Goal: Task Accomplishment & Management: Complete application form

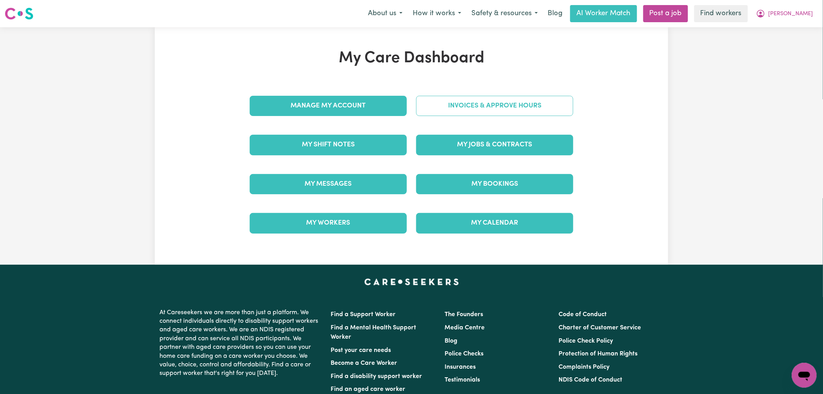
click at [467, 110] on link "Invoices & Approve Hours" at bounding box center [494, 106] width 157 height 20
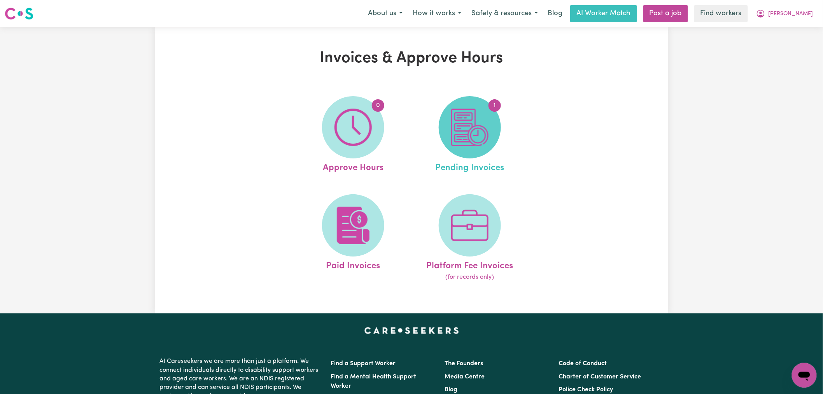
click at [477, 135] on img at bounding box center [469, 127] width 37 height 37
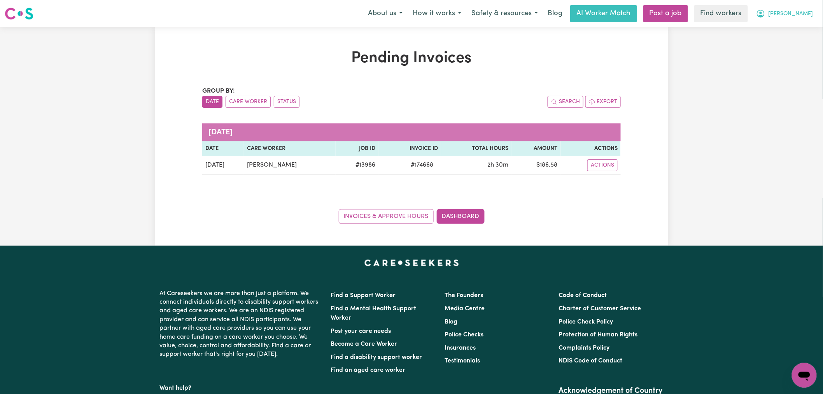
click at [795, 14] on button "[PERSON_NAME]" at bounding box center [784, 13] width 67 height 16
click at [790, 35] on link "My Dashboard" at bounding box center [786, 30] width 61 height 15
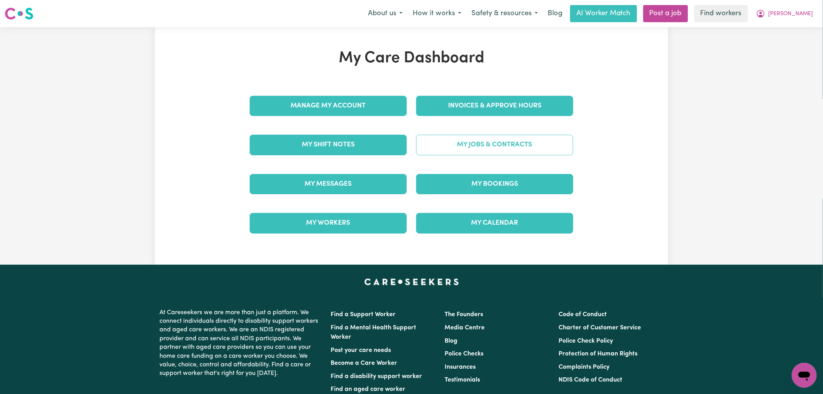
click at [510, 146] on link "My Jobs & Contracts" at bounding box center [494, 145] width 157 height 20
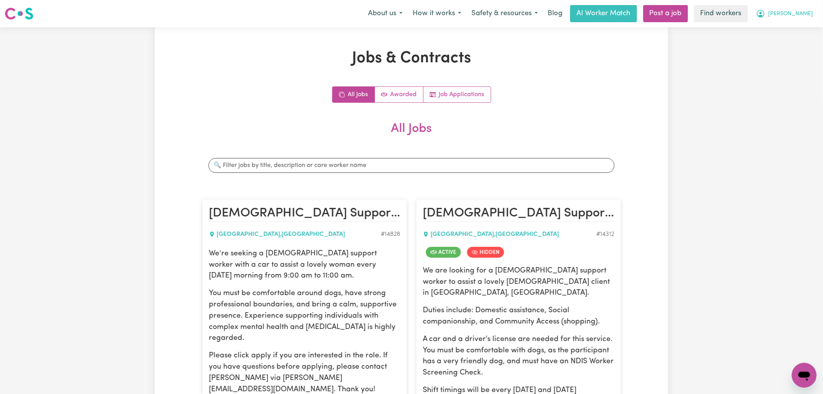
click at [765, 18] on icon "My Account" at bounding box center [760, 13] width 9 height 9
click at [793, 25] on link "My Dashboard" at bounding box center [786, 30] width 61 height 15
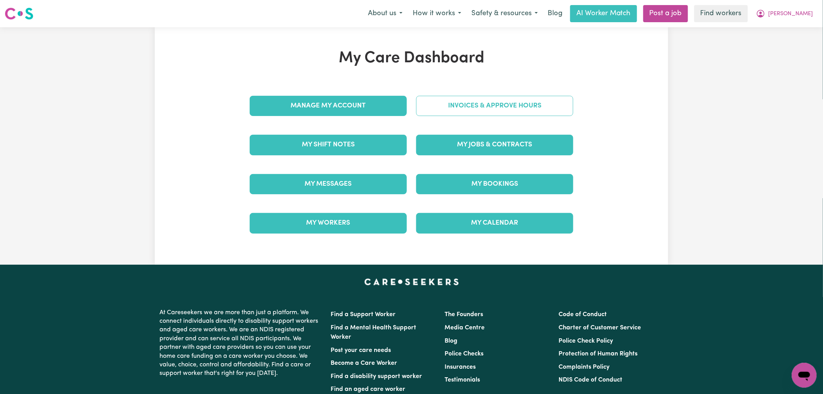
click at [522, 104] on link "Invoices & Approve Hours" at bounding box center [494, 106] width 157 height 20
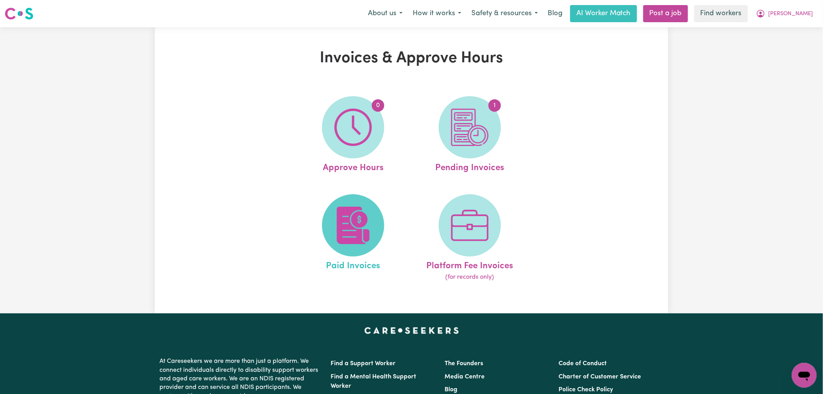
click at [360, 217] on img at bounding box center [352, 225] width 37 height 37
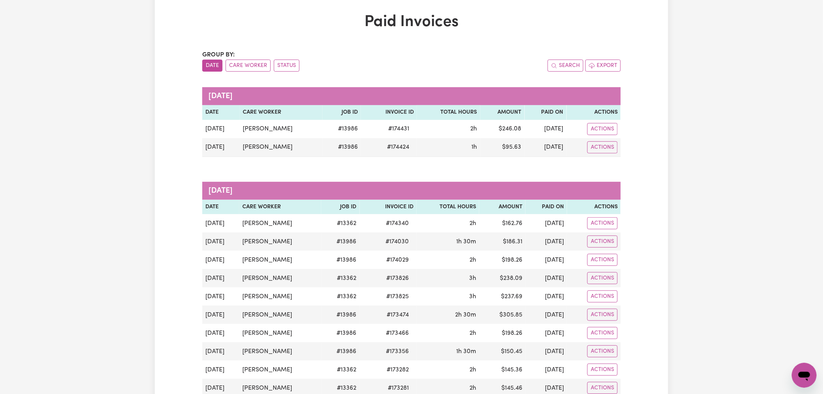
scroll to position [86, 0]
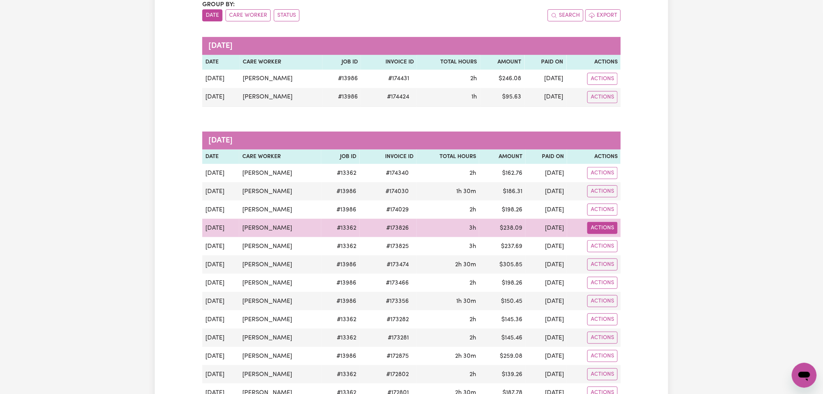
click at [613, 233] on button "Actions" at bounding box center [602, 228] width 30 height 12
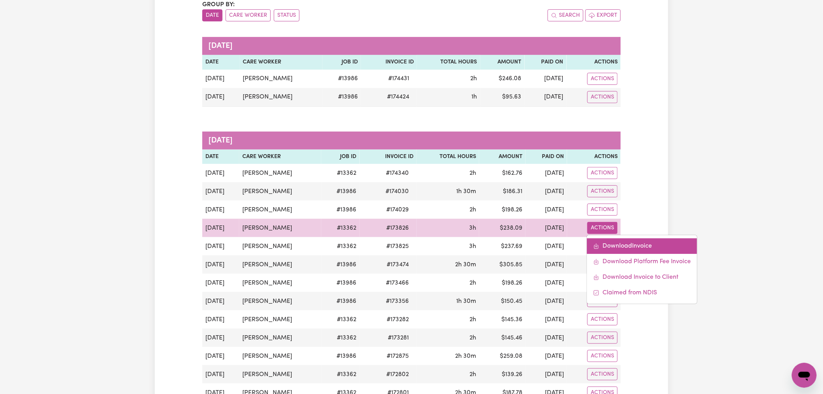
click at [613, 246] on link "Download Invoice" at bounding box center [642, 246] width 110 height 16
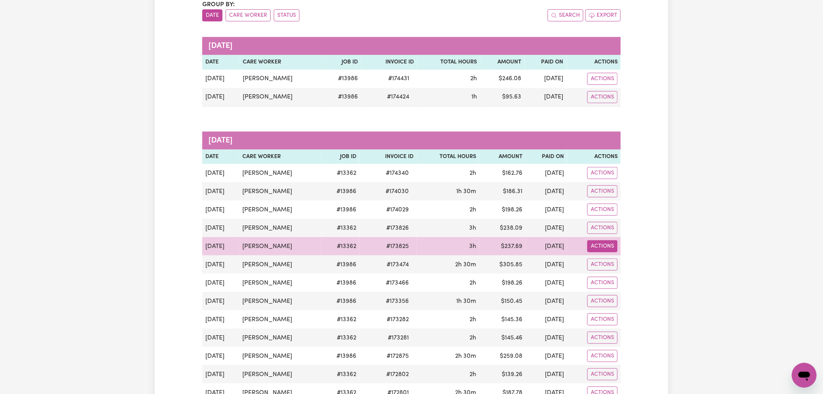
click at [604, 246] on button "Actions" at bounding box center [602, 246] width 30 height 12
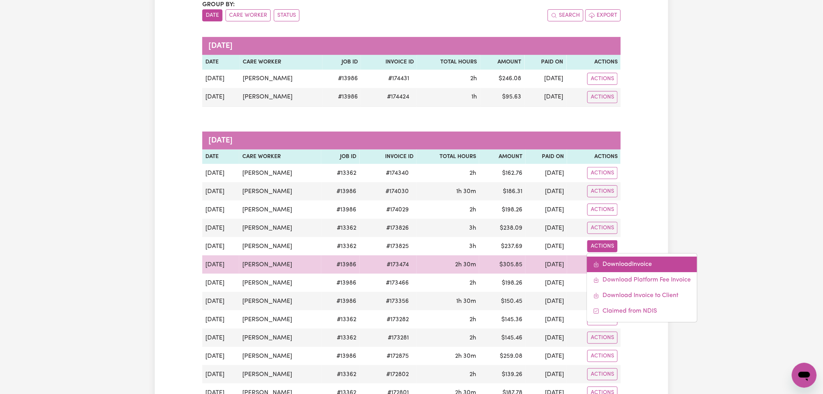
click at [611, 261] on link "Download Invoice" at bounding box center [642, 265] width 110 height 16
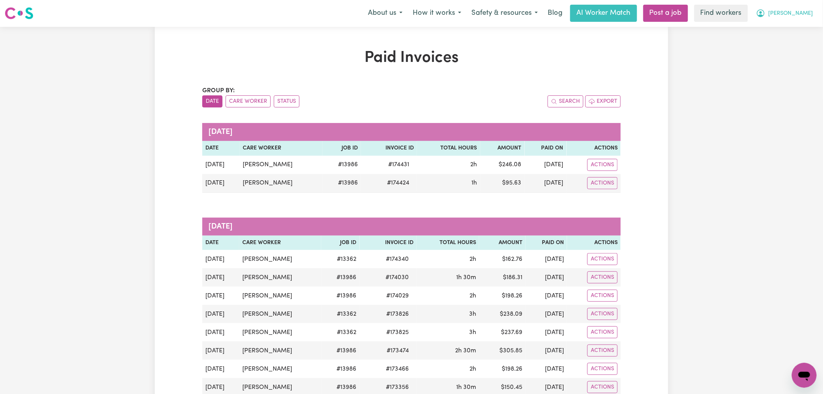
scroll to position [0, 0]
click at [795, 16] on button "[PERSON_NAME]" at bounding box center [784, 13] width 67 height 16
click at [794, 39] on link "Logout" at bounding box center [786, 44] width 61 height 15
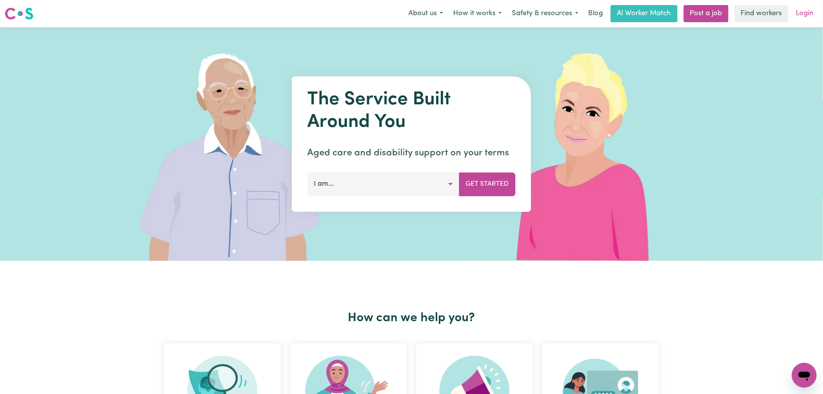
click at [802, 18] on link "Login" at bounding box center [805, 13] width 27 height 17
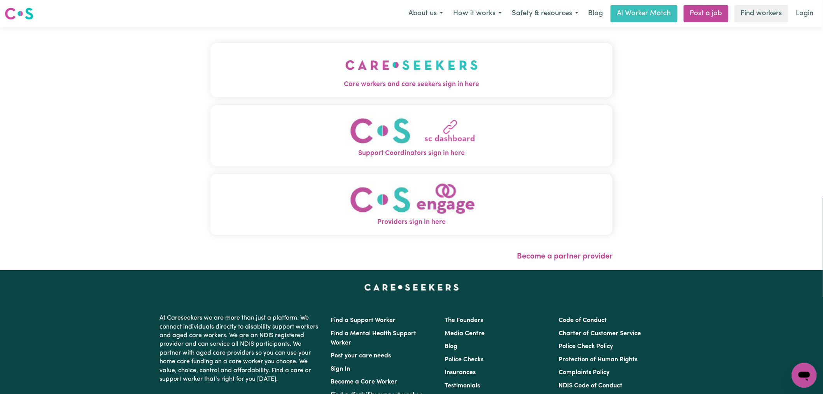
click at [322, 54] on button "Care workers and care seekers sign in here" at bounding box center [411, 70] width 402 height 54
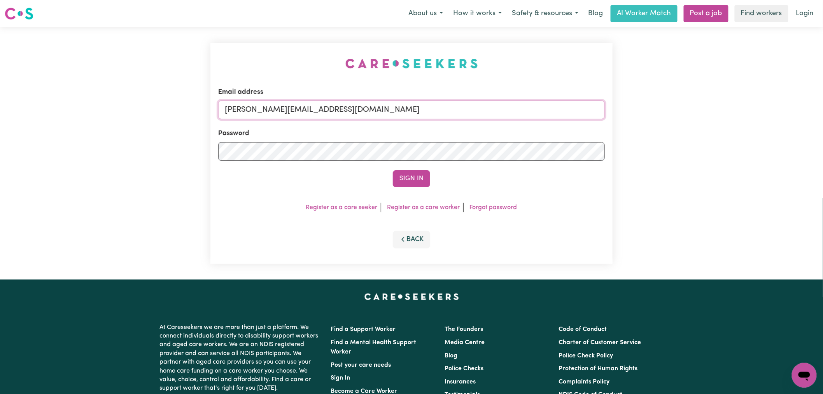
click at [422, 108] on input "[PERSON_NAME][EMAIL_ADDRESS][DOMAIN_NAME]" at bounding box center [411, 109] width 387 height 19
click at [350, 112] on input "[PERSON_NAME][EMAIL_ADDRESS][DOMAIN_NAME]" at bounding box center [411, 109] width 387 height 19
drag, startPoint x: 369, startPoint y: 106, endPoint x: 266, endPoint y: 105, distance: 102.7
click at [266, 105] on input "[EMAIL_ADDRESS][DOMAIN_NAME]" at bounding box center [411, 109] width 387 height 19
type input "[EMAIL_ADDRESS][PERSON_NAME][PERSON_NAME][DOMAIN_NAME]"
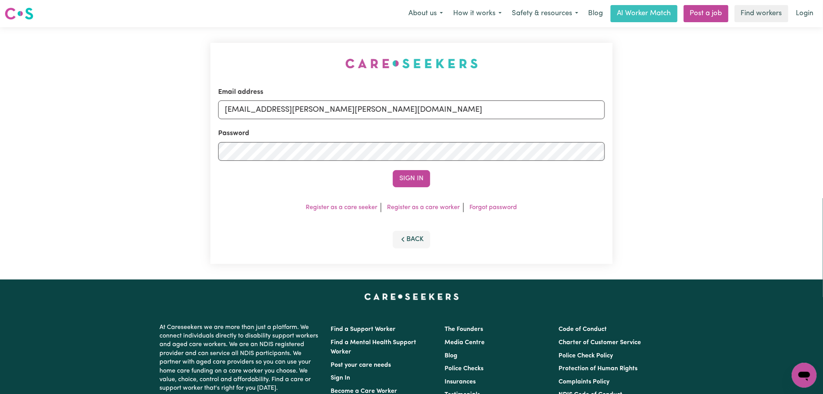
click at [393, 170] on button "Sign In" at bounding box center [411, 178] width 37 height 17
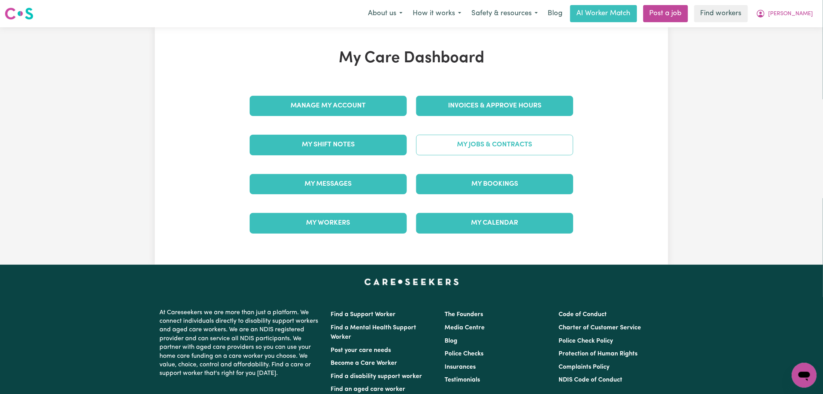
click at [484, 141] on link "My Jobs & Contracts" at bounding box center [494, 145] width 157 height 20
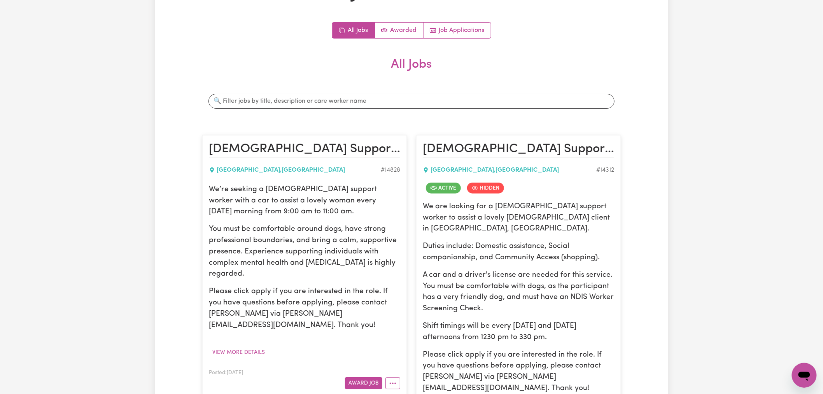
scroll to position [86, 0]
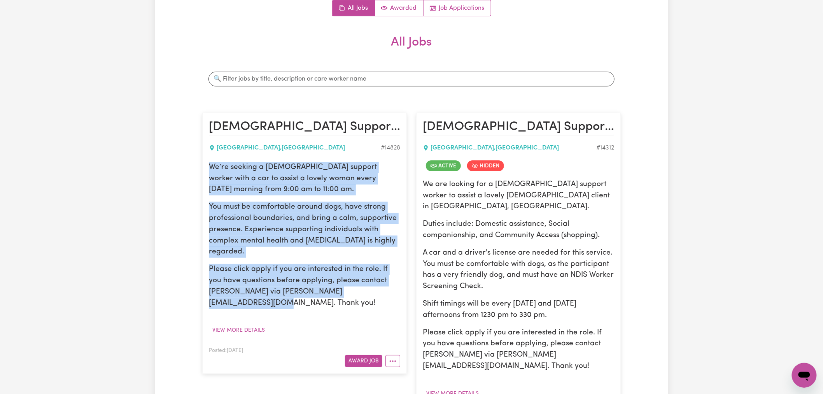
drag, startPoint x: 365, startPoint y: 296, endPoint x: 208, endPoint y: 166, distance: 203.6
click at [208, 166] on article "[DEMOGRAPHIC_DATA] Support Worker Needed In [GEOGRAPHIC_DATA], [GEOGRAPHIC_DATA…" at bounding box center [304, 243] width 205 height 261
copy div "We’re seeking a [DEMOGRAPHIC_DATA] support worker with a car to assist a lovely…"
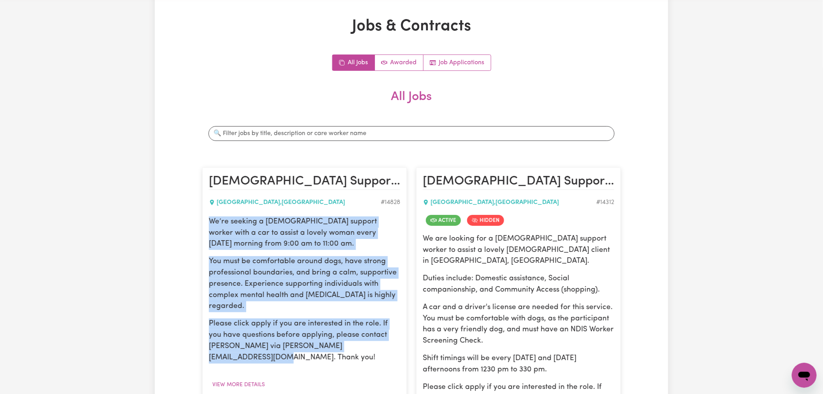
scroll to position [0, 0]
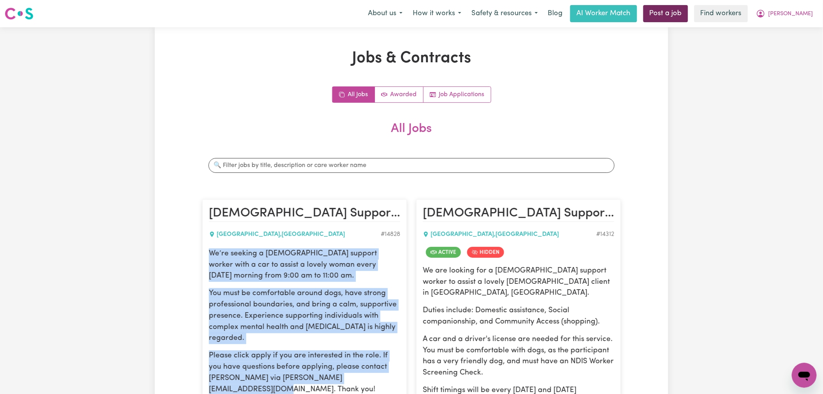
click at [688, 18] on link "Post a job" at bounding box center [665, 13] width 45 height 17
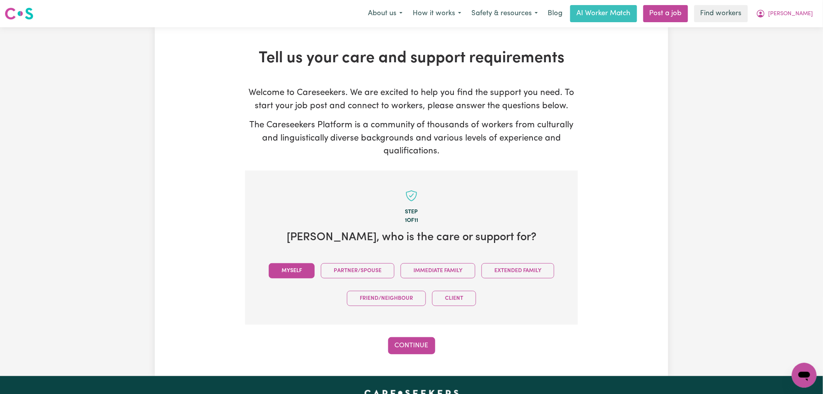
drag, startPoint x: 274, startPoint y: 274, endPoint x: 326, endPoint y: 284, distance: 53.2
click at [274, 274] on button "Myself" at bounding box center [292, 270] width 46 height 15
click at [415, 348] on button "Continue" at bounding box center [411, 345] width 47 height 17
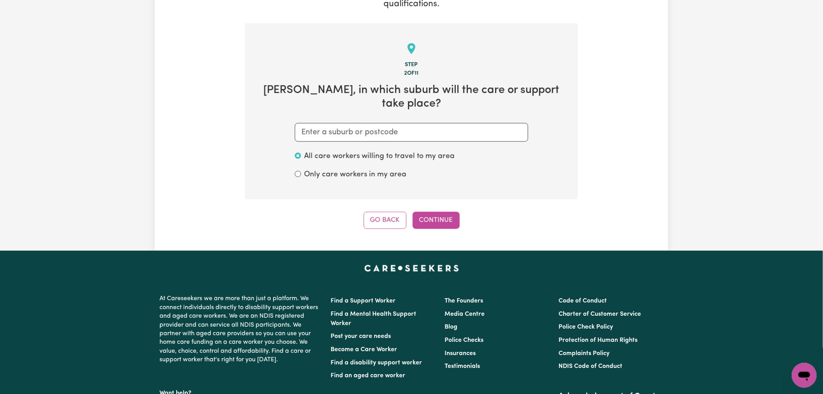
scroll to position [170, 0]
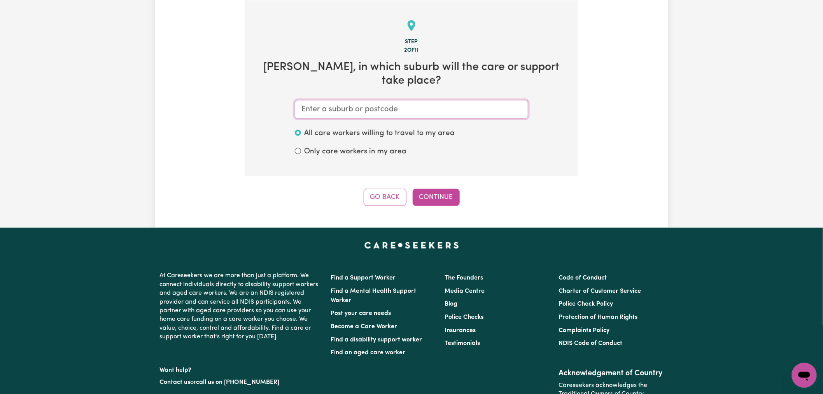
click at [395, 100] on input "text" at bounding box center [411, 109] width 233 height 19
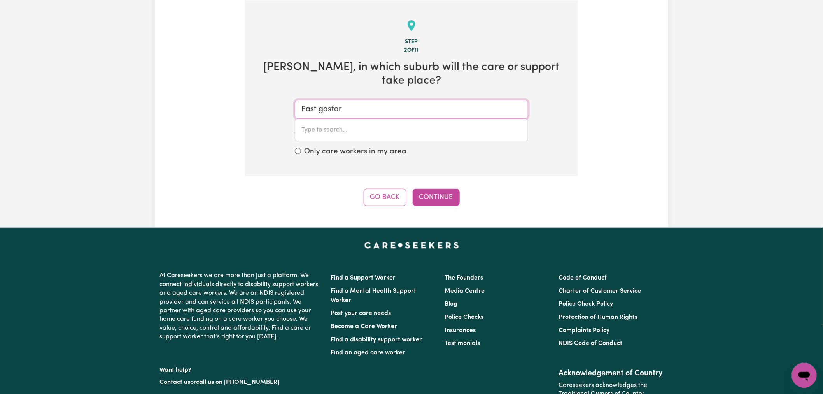
type input "[GEOGRAPHIC_DATA]"
type input "[GEOGRAPHIC_DATA], [GEOGRAPHIC_DATA], 2250"
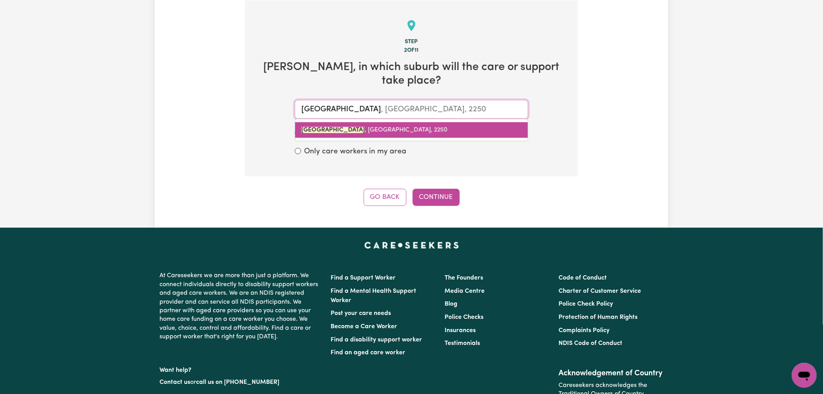
click at [391, 122] on link "[GEOGRAPHIC_DATA] , [GEOGRAPHIC_DATA], 2250" at bounding box center [411, 130] width 233 height 16
type input "[GEOGRAPHIC_DATA], [GEOGRAPHIC_DATA], 2250"
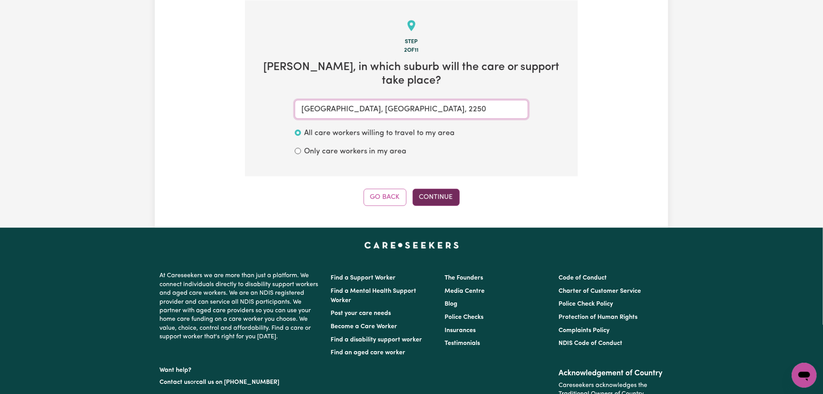
type input "[GEOGRAPHIC_DATA], [GEOGRAPHIC_DATA], 2250"
click at [433, 189] on button "Continue" at bounding box center [436, 197] width 47 height 17
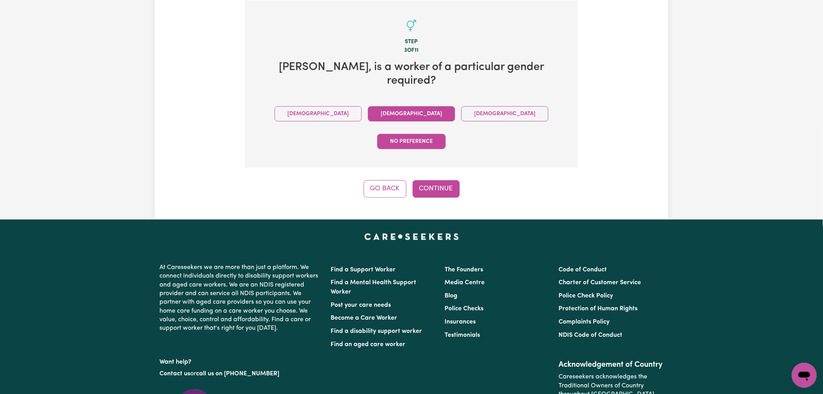
click at [370, 106] on button "[DEMOGRAPHIC_DATA]" at bounding box center [411, 113] width 87 height 15
click at [445, 180] on button "Continue" at bounding box center [436, 188] width 47 height 17
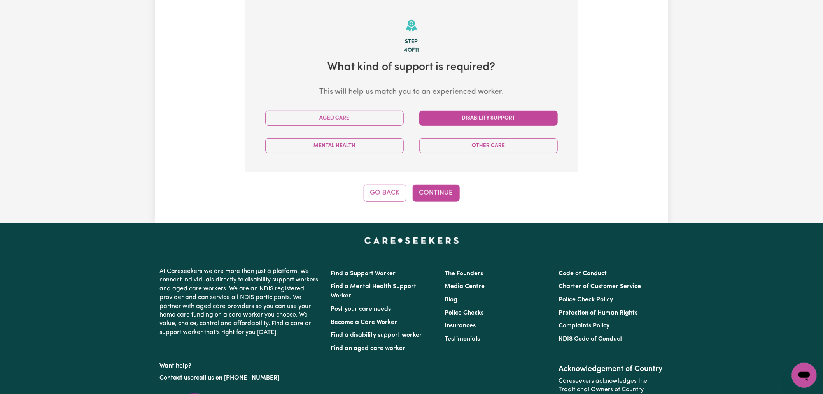
click at [477, 122] on button "Disability Support" at bounding box center [488, 117] width 138 height 15
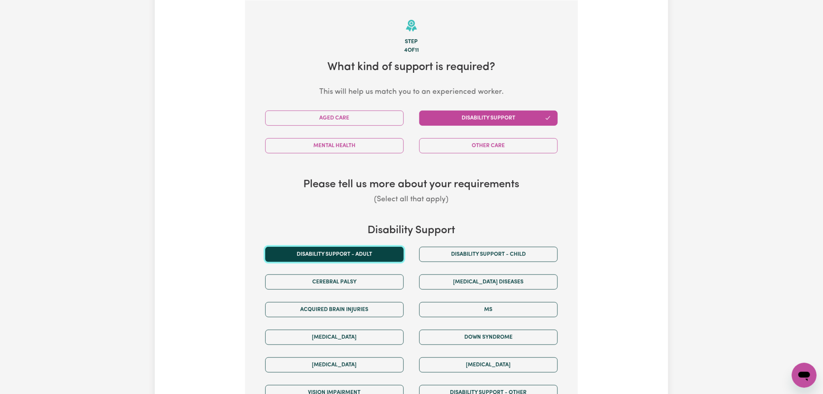
click at [391, 256] on button "Disability support - Adult" at bounding box center [334, 254] width 138 height 15
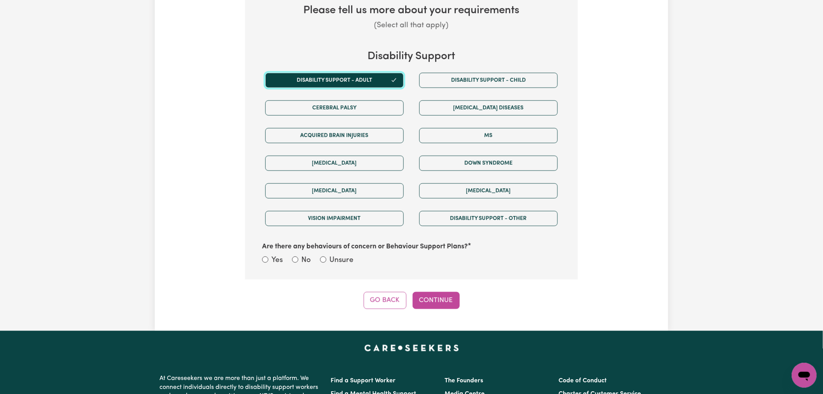
scroll to position [386, 0]
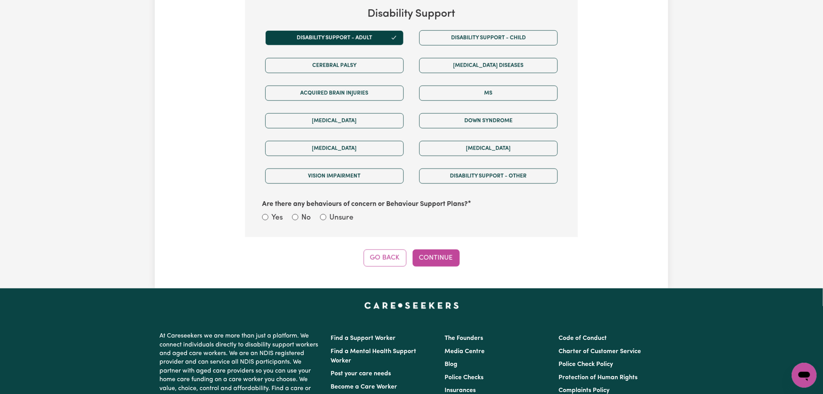
click at [299, 216] on div "No" at bounding box center [301, 217] width 19 height 11
click at [294, 217] on input "No" at bounding box center [295, 217] width 6 height 6
radio input "true"
click at [431, 255] on button "Continue" at bounding box center [436, 257] width 47 height 17
select select "email"
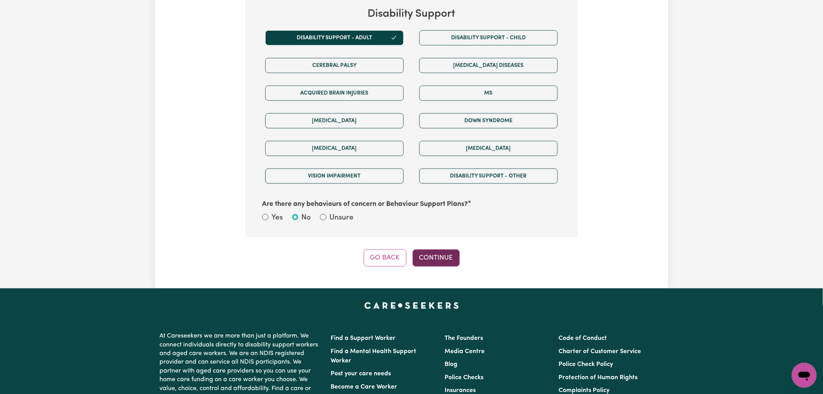
select select "NDIS_FUNDING_AGENCY_MANAGED"
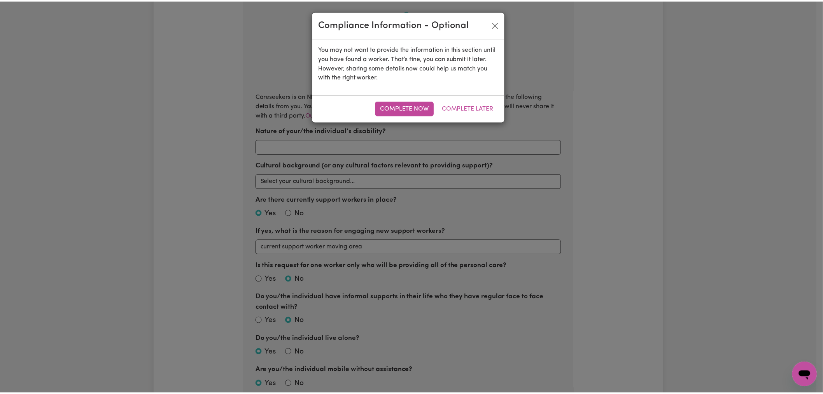
scroll to position [170, 0]
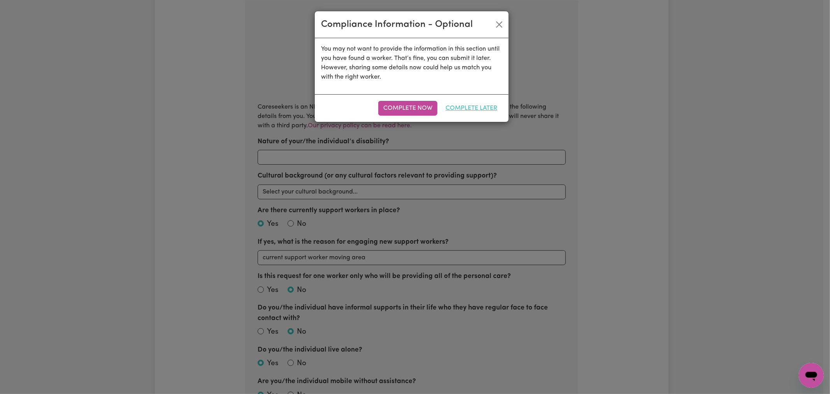
click at [464, 107] on button "Complete Later" at bounding box center [471, 108] width 62 height 15
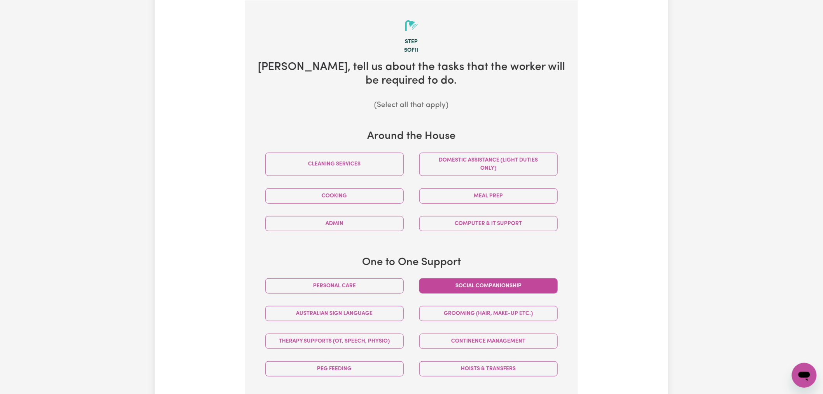
click at [465, 285] on button "Social companionship" at bounding box center [488, 285] width 138 height 15
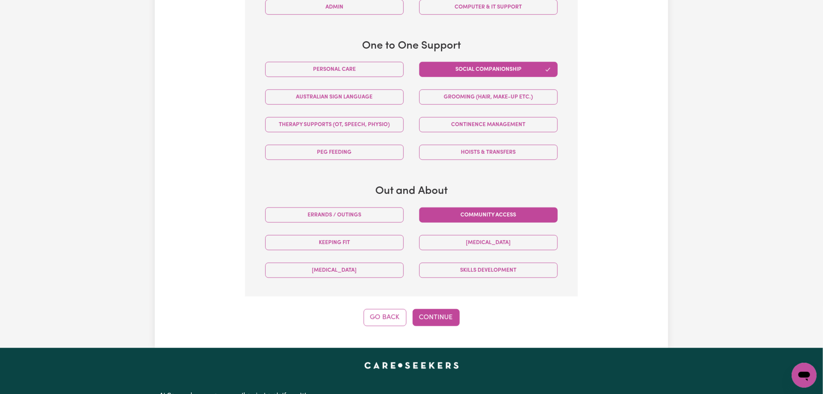
click at [492, 211] on button "Community access" at bounding box center [488, 214] width 138 height 15
click at [442, 319] on button "Continue" at bounding box center [436, 317] width 47 height 17
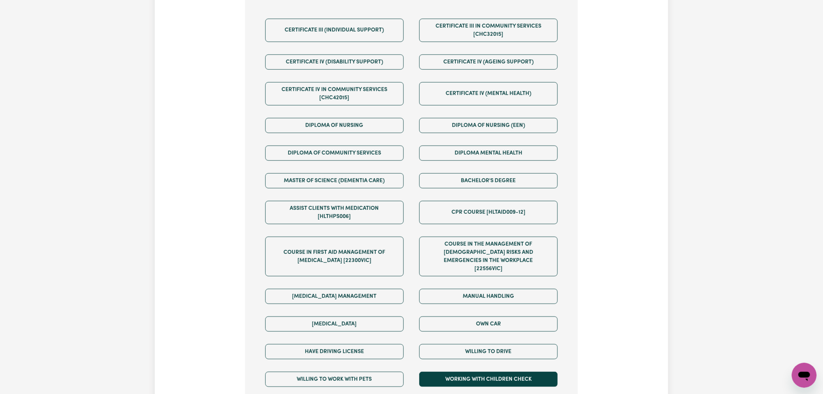
scroll to position [343, 0]
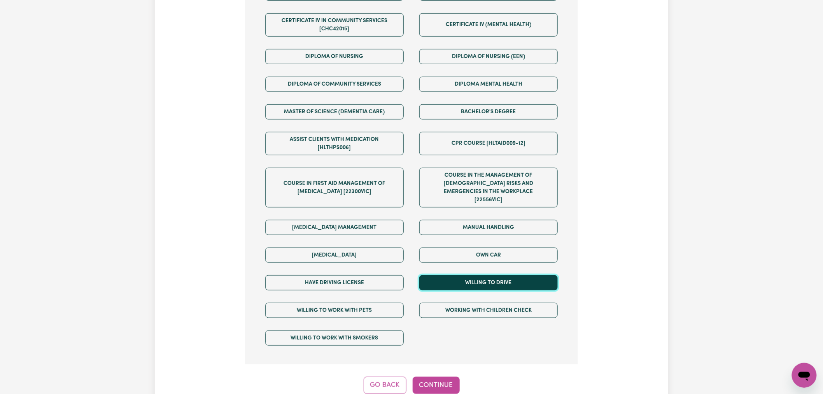
click at [456, 276] on button "Willing to drive" at bounding box center [488, 282] width 138 height 15
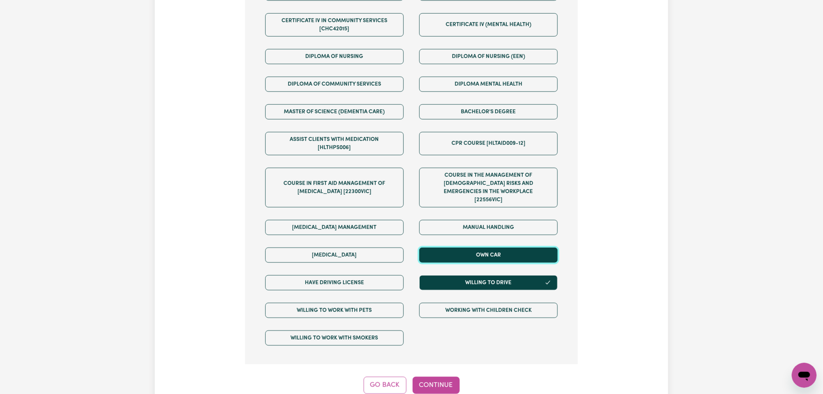
click at [470, 250] on button "Own Car" at bounding box center [488, 254] width 138 height 15
click at [426, 384] on button "Continue" at bounding box center [436, 384] width 47 height 17
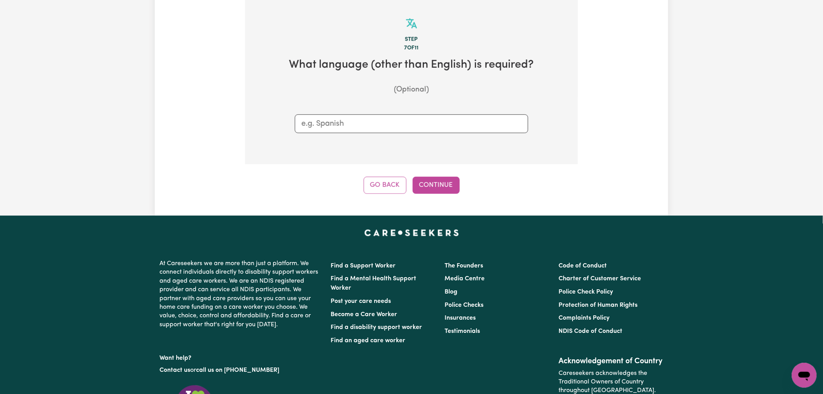
scroll to position [170, 0]
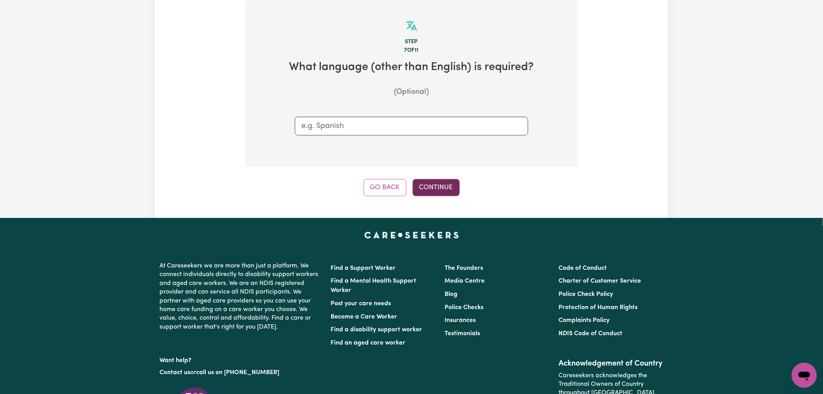
click at [450, 187] on button "Continue" at bounding box center [436, 187] width 47 height 17
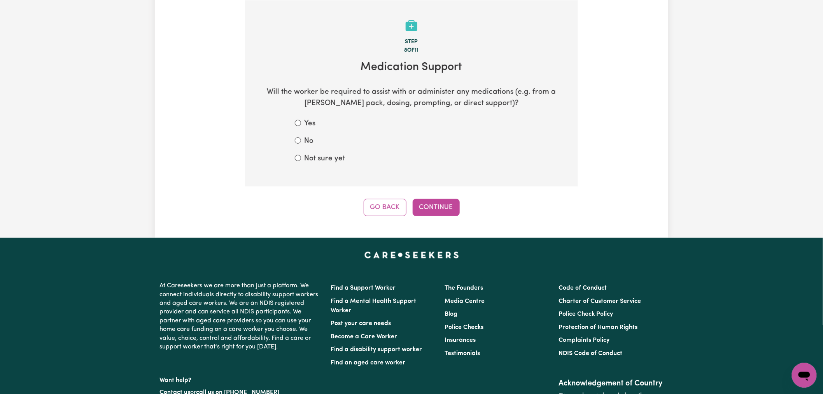
click at [303, 142] on div "No" at bounding box center [411, 141] width 233 height 11
click at [298, 141] on input "No" at bounding box center [298, 140] width 6 height 6
radio input "true"
click at [429, 203] on button "Continue" at bounding box center [436, 207] width 47 height 17
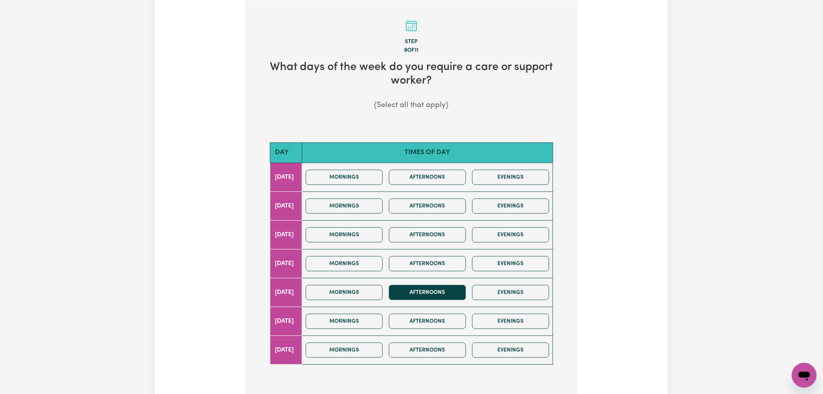
scroll to position [213, 0]
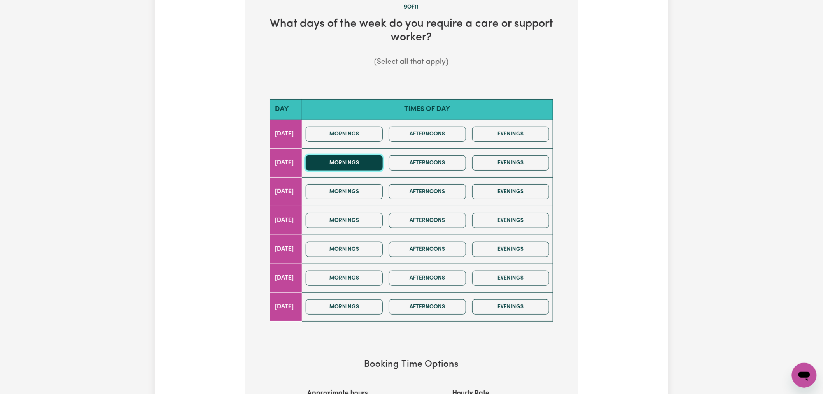
click at [367, 164] on button "Mornings" at bounding box center [344, 162] width 77 height 15
click at [365, 191] on button "Mornings" at bounding box center [344, 191] width 77 height 15
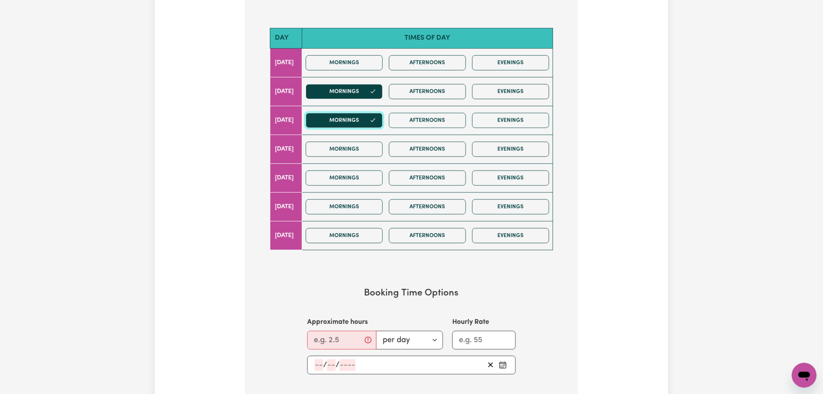
scroll to position [429, 0]
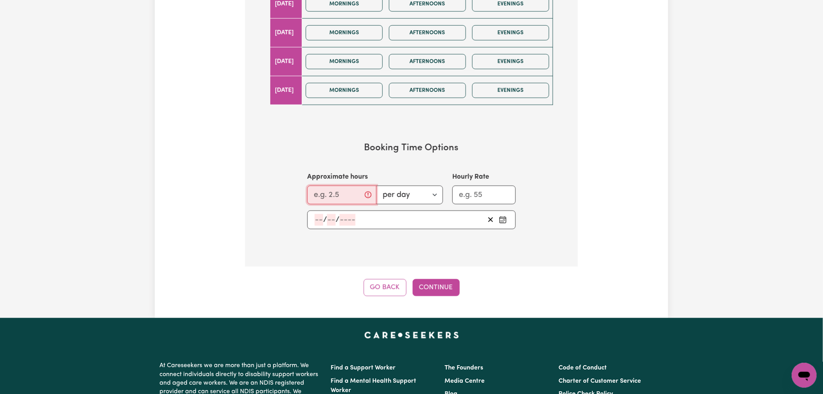
click at [352, 196] on input "Approximate hours" at bounding box center [341, 195] width 69 height 19
type input "3"
click at [461, 196] on input "Hourly Rate" at bounding box center [483, 195] width 63 height 19
type input "60"
click at [500, 218] on icon "Pick an approximate start date" at bounding box center [503, 220] width 8 height 8
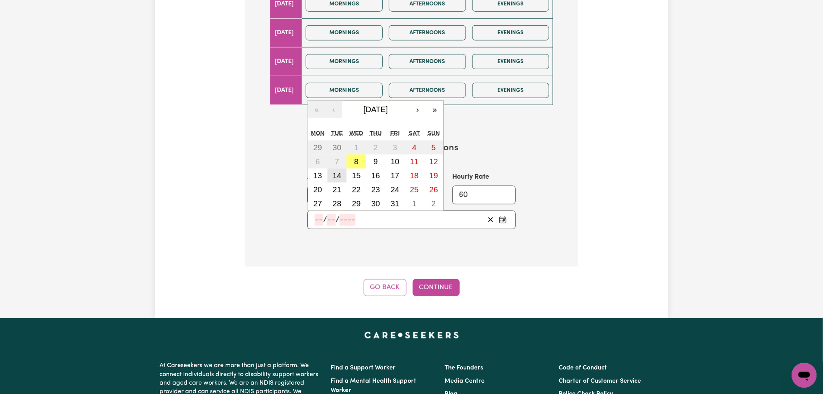
click at [343, 176] on button "14" at bounding box center [336, 175] width 19 height 14
type input "[DATE]"
type input "14"
type input "10"
type input "2025"
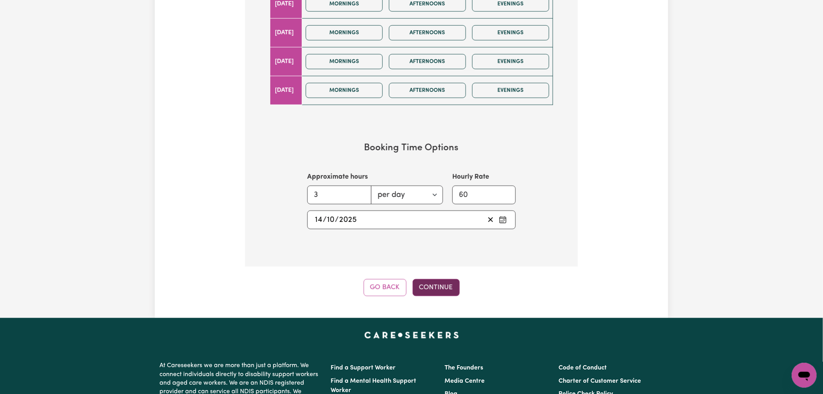
click at [433, 289] on button "Continue" at bounding box center [436, 287] width 47 height 17
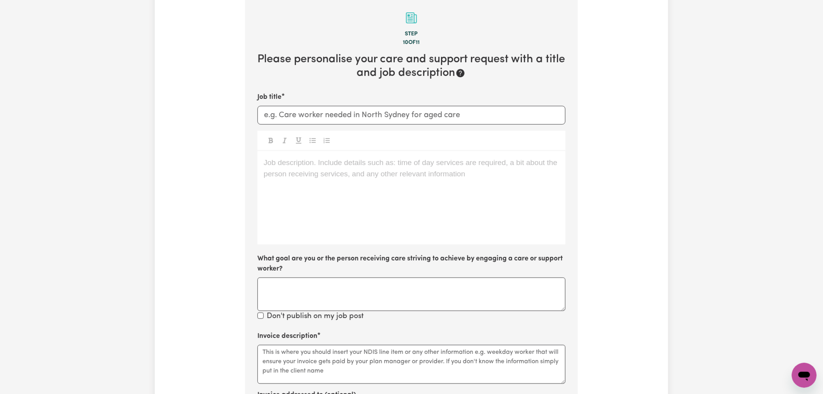
scroll to position [170, 0]
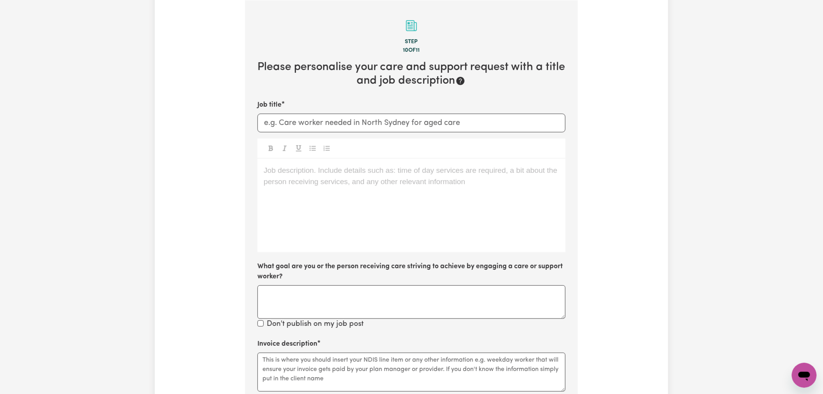
click at [339, 182] on div "Job description. Include details such as: time of day services are required, a …" at bounding box center [411, 205] width 308 height 93
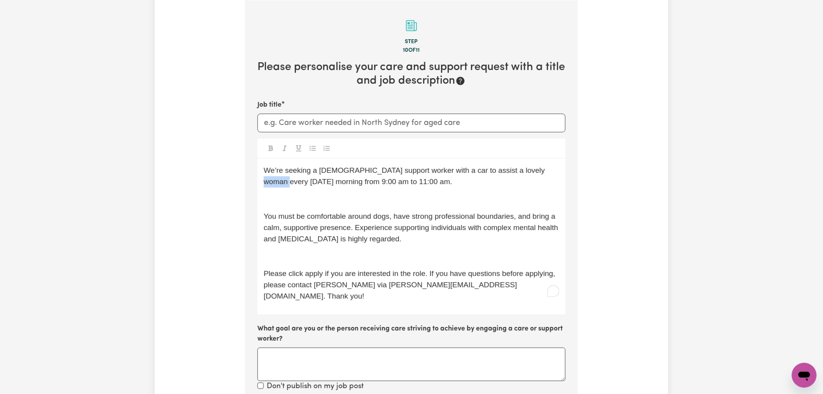
drag, startPoint x: 559, startPoint y: 170, endPoint x: 538, endPoint y: 172, distance: 20.3
click at [538, 172] on span "We’re seeking a [DEMOGRAPHIC_DATA] support worker with a car to assist a lovely…" at bounding box center [405, 175] width 283 height 19
click at [332, 122] on input "Job title" at bounding box center [411, 123] width 308 height 19
type input "D"
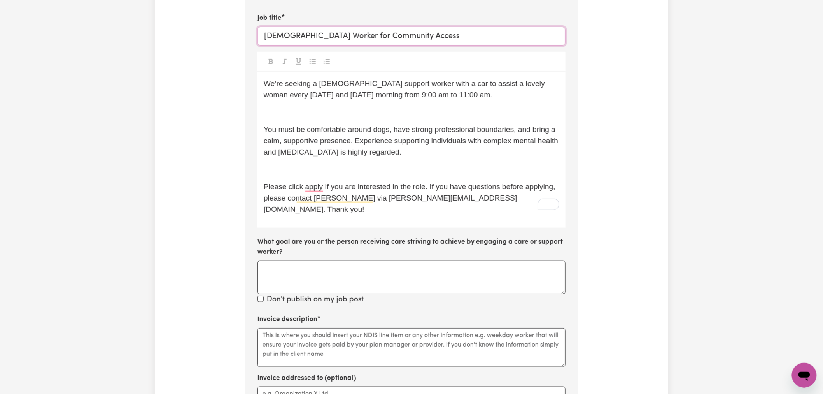
scroll to position [386, 0]
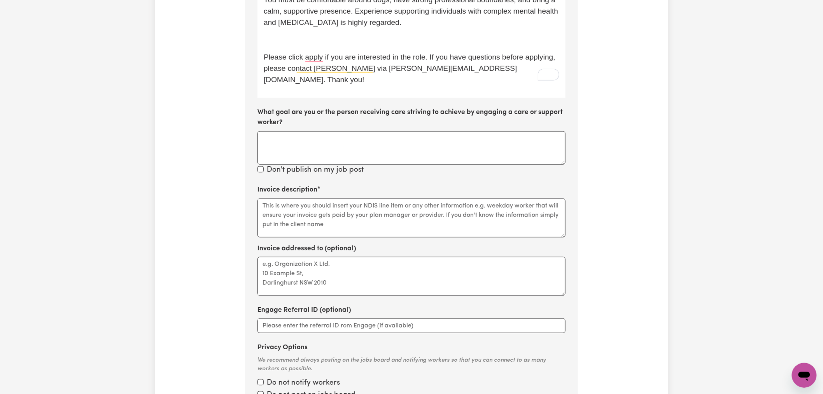
type input "[DEMOGRAPHIC_DATA] Worker for Community Access"
click at [320, 271] on textarea "Invoice addressed to (optional)" at bounding box center [411, 276] width 308 height 39
click at [354, 198] on textarea "Invoice description" at bounding box center [411, 217] width 308 height 39
paste textarea "04_104_0125_6_1"
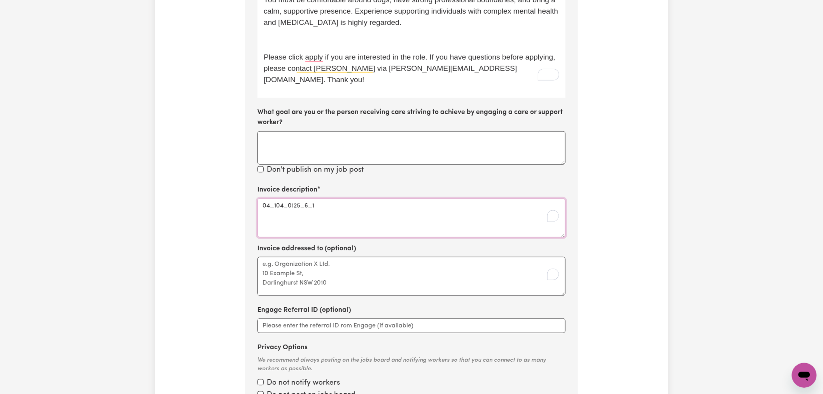
scroll to position [559, 0]
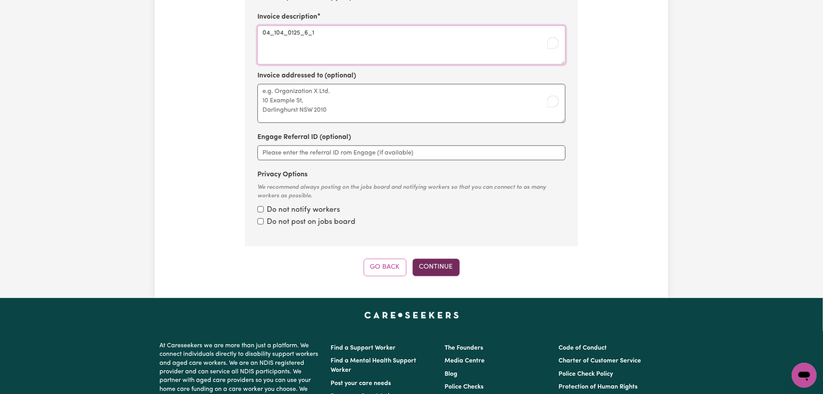
type textarea "04_104_0125_6_1"
click at [443, 259] on button "Continue" at bounding box center [436, 267] width 47 height 17
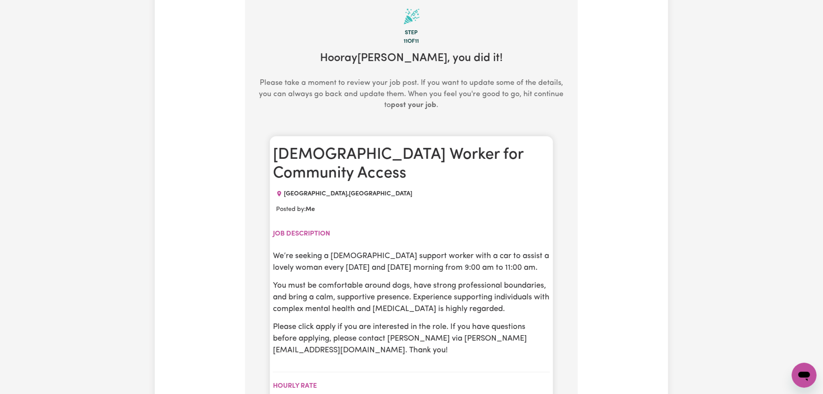
scroll to position [170, 0]
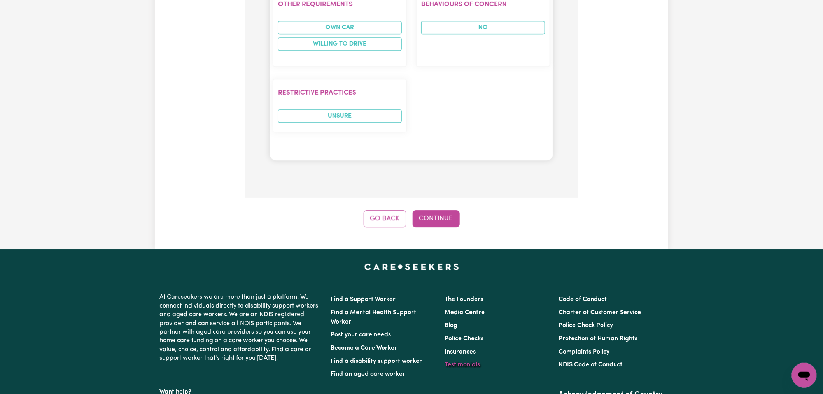
click at [444, 210] on button "Continue" at bounding box center [436, 218] width 47 height 17
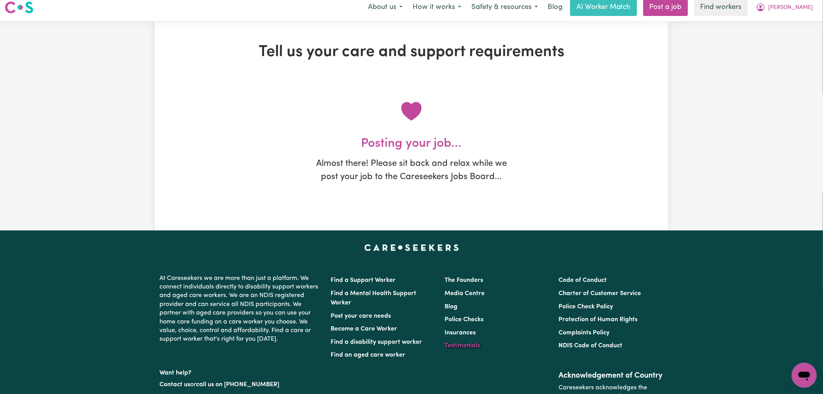
scroll to position [0, 0]
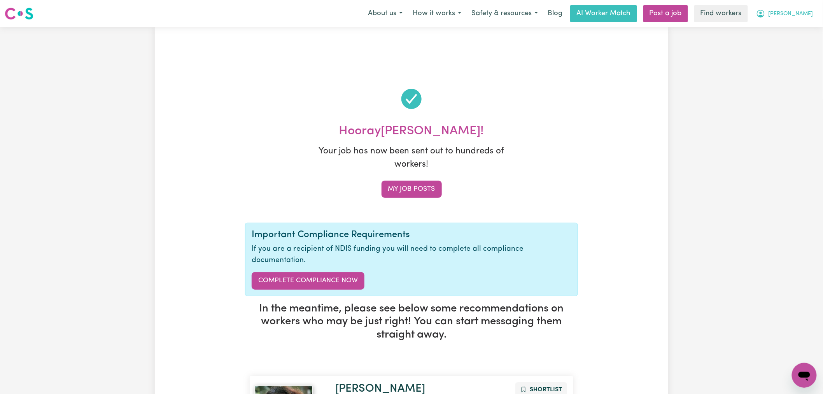
click at [810, 11] on span "[PERSON_NAME]" at bounding box center [791, 14] width 45 height 9
click at [807, 25] on link "My Dashboard" at bounding box center [786, 30] width 61 height 15
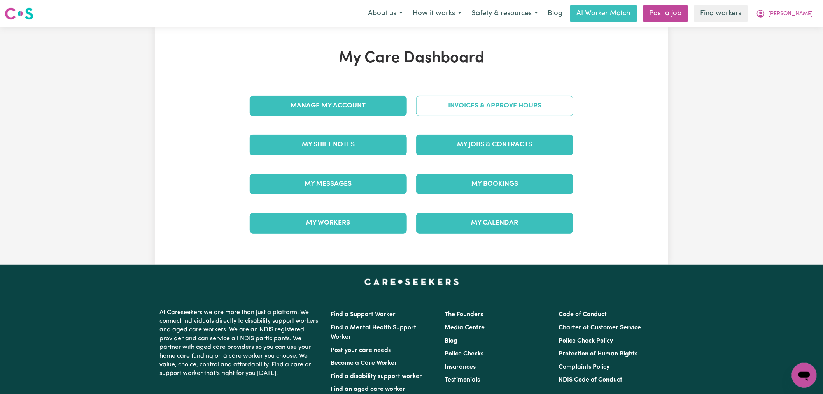
click at [510, 107] on link "Invoices & Approve Hours" at bounding box center [494, 106] width 157 height 20
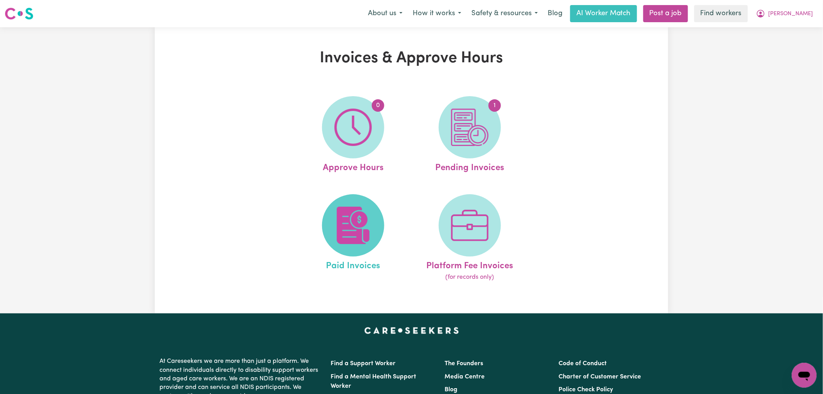
click at [373, 232] on span at bounding box center [353, 225] width 62 height 62
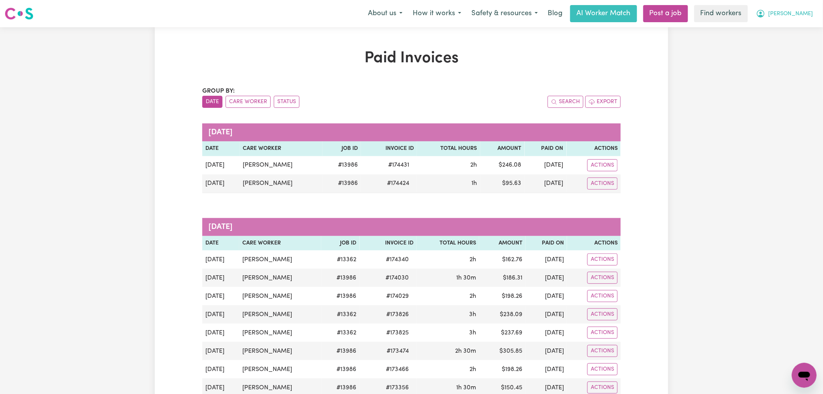
drag, startPoint x: 804, startPoint y: 11, endPoint x: 806, endPoint y: 16, distance: 5.7
click at [804, 11] on span "[PERSON_NAME]" at bounding box center [791, 14] width 45 height 9
click at [807, 33] on link "My Dashboard" at bounding box center [786, 30] width 61 height 15
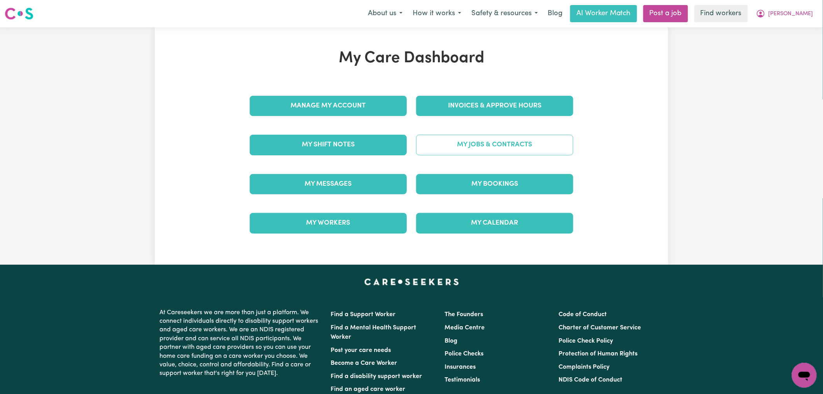
click at [485, 149] on link "My Jobs & Contracts" at bounding box center [494, 145] width 157 height 20
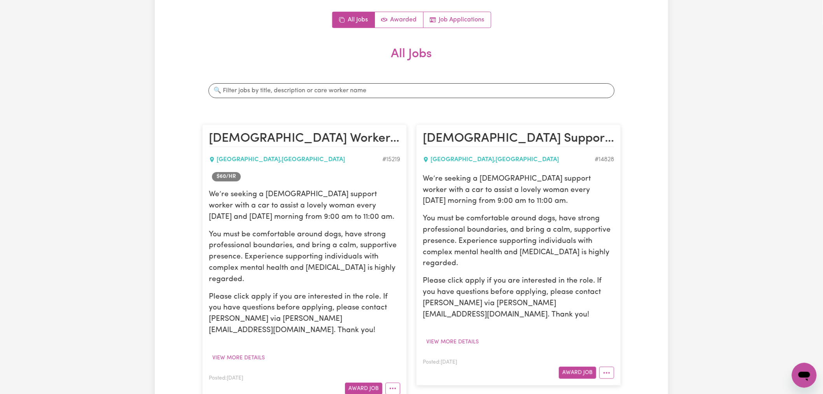
scroll to position [173, 0]
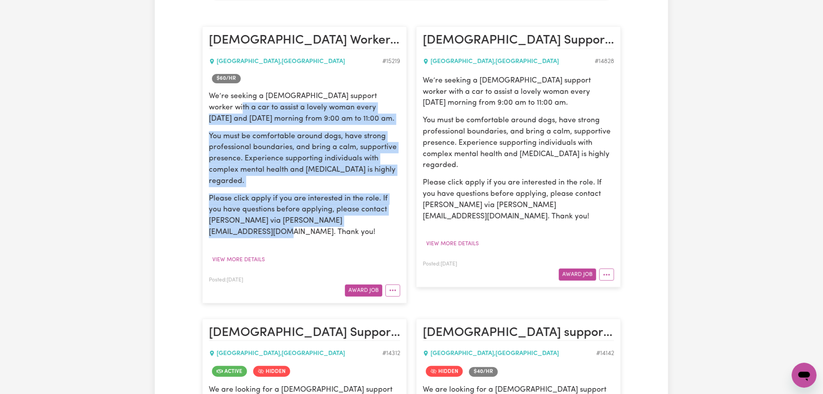
drag, startPoint x: 376, startPoint y: 224, endPoint x: 197, endPoint y: 102, distance: 216.6
click at [198, 102] on div "[DEMOGRAPHIC_DATA] Worker for Community Access [GEOGRAPHIC_DATA] , [GEOGRAPHIC_…" at bounding box center [305, 165] width 214 height 292
copy div "assist a lovely woman every [DATE] and [DATE] morning from 9:00 am to 11:00 am.…"
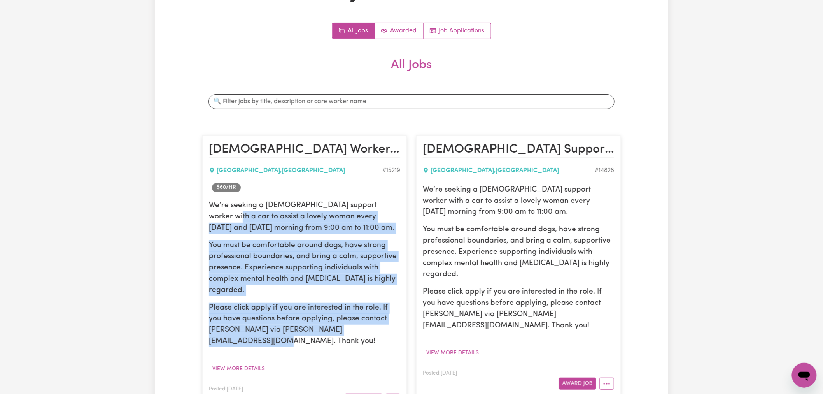
scroll to position [0, 0]
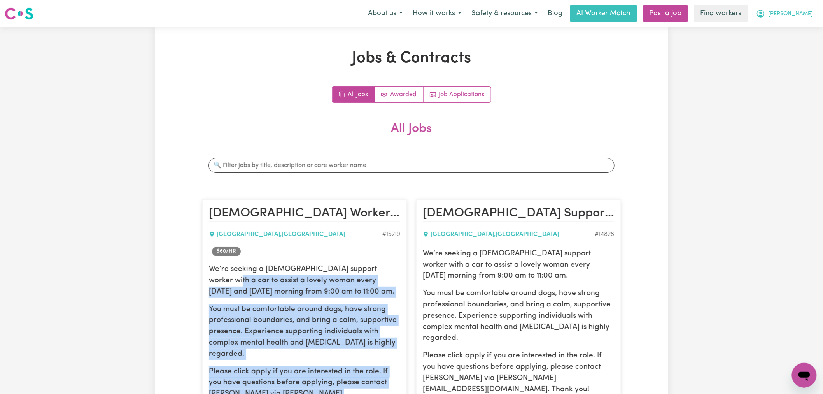
click at [808, 7] on button "[PERSON_NAME]" at bounding box center [784, 13] width 67 height 16
click at [796, 47] on link "Logout" at bounding box center [786, 44] width 61 height 15
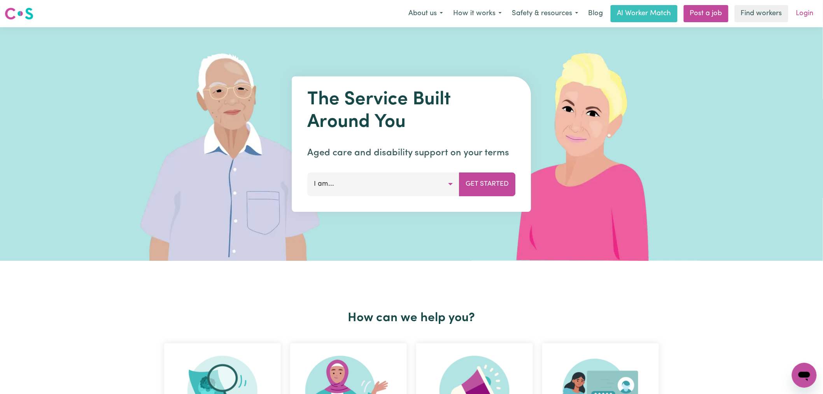
click at [806, 10] on link "Login" at bounding box center [805, 13] width 27 height 17
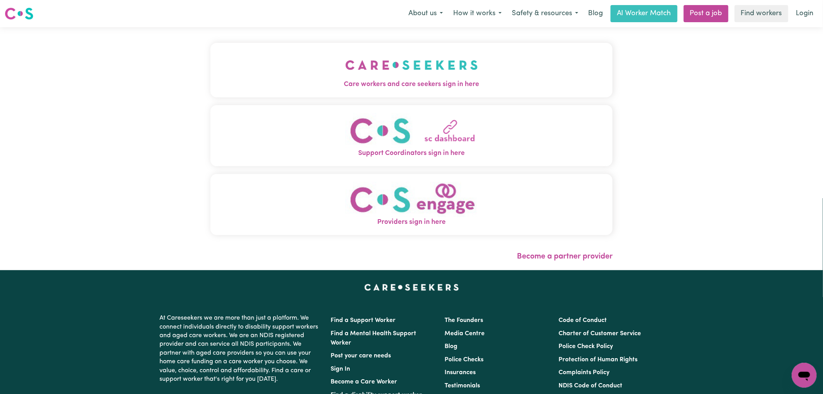
click at [248, 89] on span "Care workers and care seekers sign in here" at bounding box center [411, 84] width 402 height 10
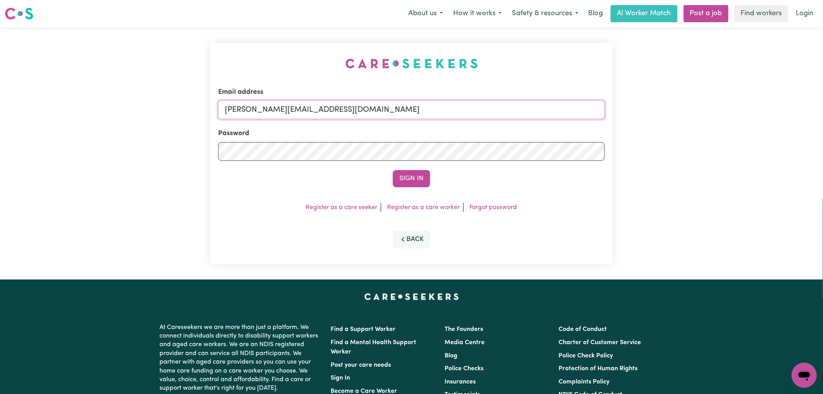
click at [355, 115] on input "[PERSON_NAME][EMAIL_ADDRESS][DOMAIN_NAME]" at bounding box center [411, 109] width 387 height 19
drag, startPoint x: 417, startPoint y: 115, endPoint x: 263, endPoint y: 111, distance: 154.5
click at [263, 111] on input "[EMAIL_ADDRESS][DOMAIN_NAME]" at bounding box center [411, 109] width 387 height 19
type input "[EMAIL_ADDRESS][DOMAIN_NAME]"
click at [393, 170] on button "Sign In" at bounding box center [411, 178] width 37 height 17
